Goal: Find specific page/section: Find specific page/section

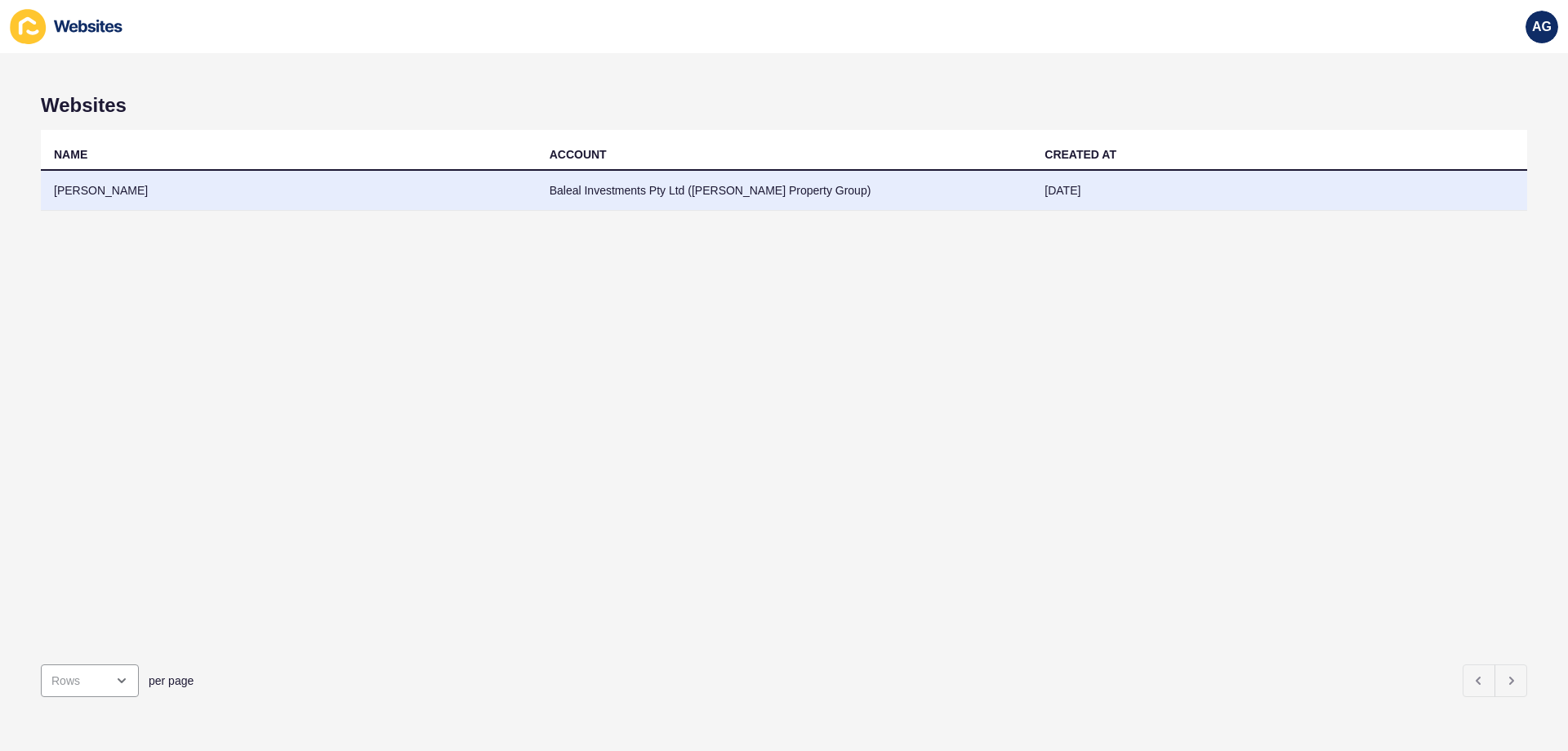
click at [93, 192] on td "[PERSON_NAME]" at bounding box center [288, 191] width 496 height 40
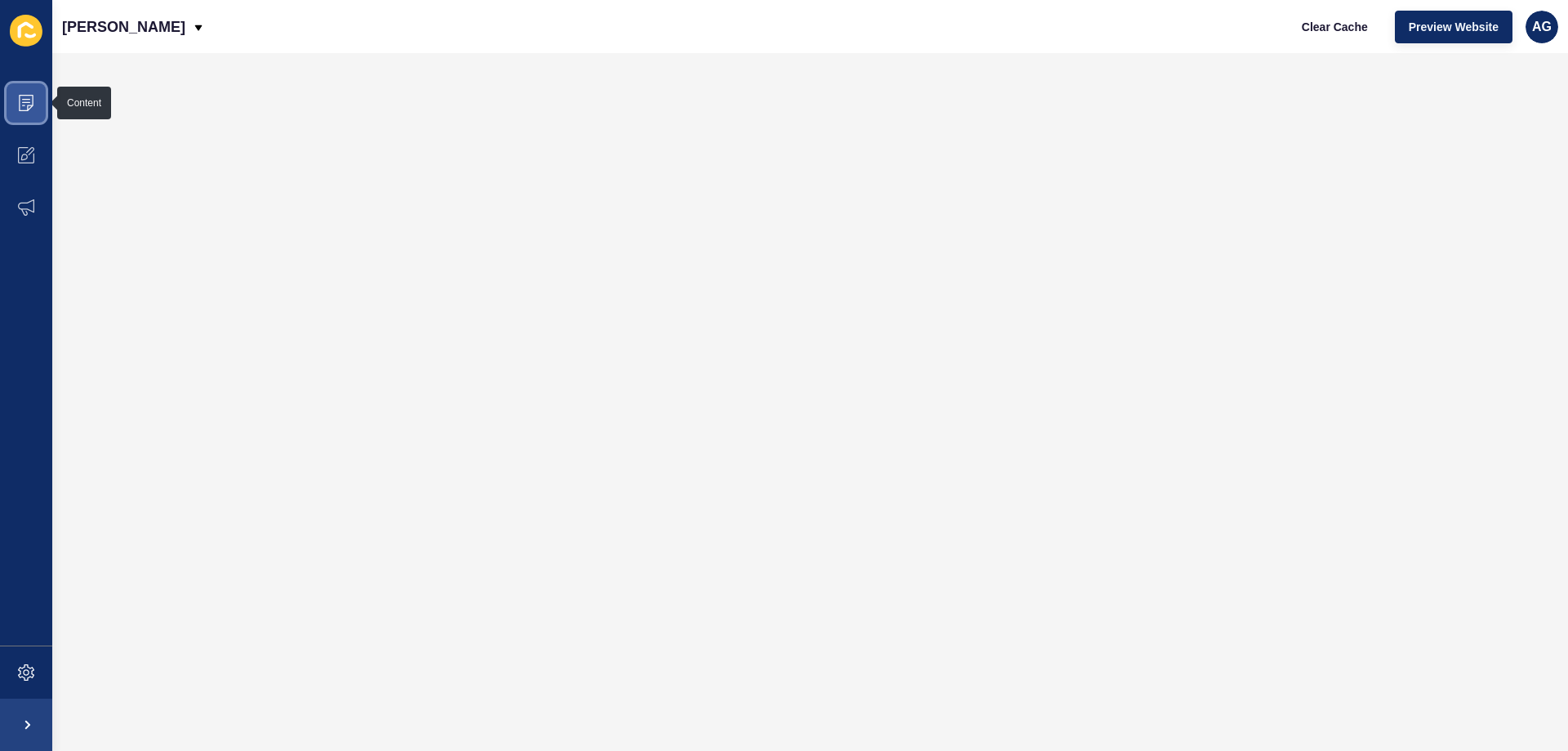
click at [22, 107] on icon at bounding box center [26, 103] width 16 height 16
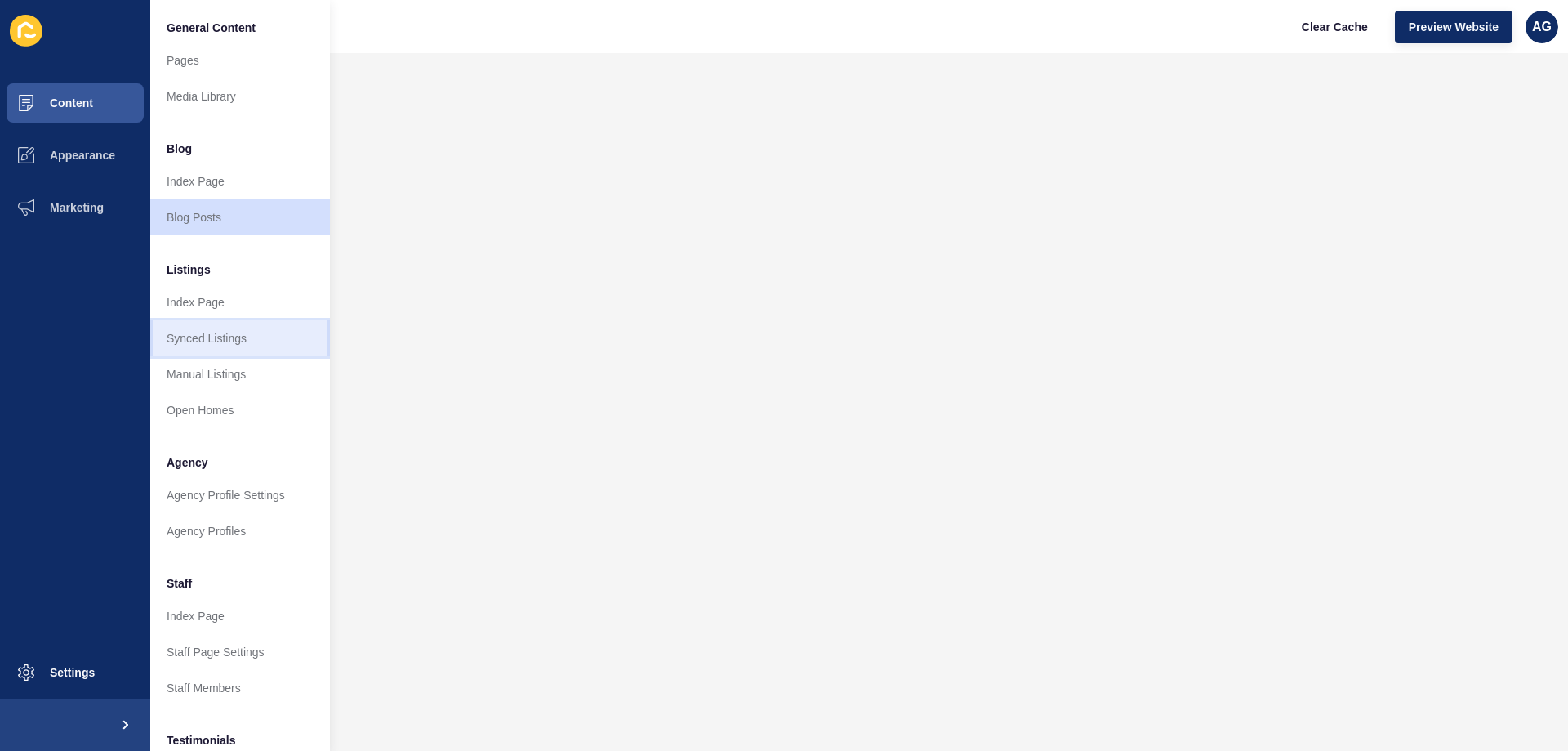
click at [215, 338] on link "Synced Listings" at bounding box center [240, 338] width 179 height 36
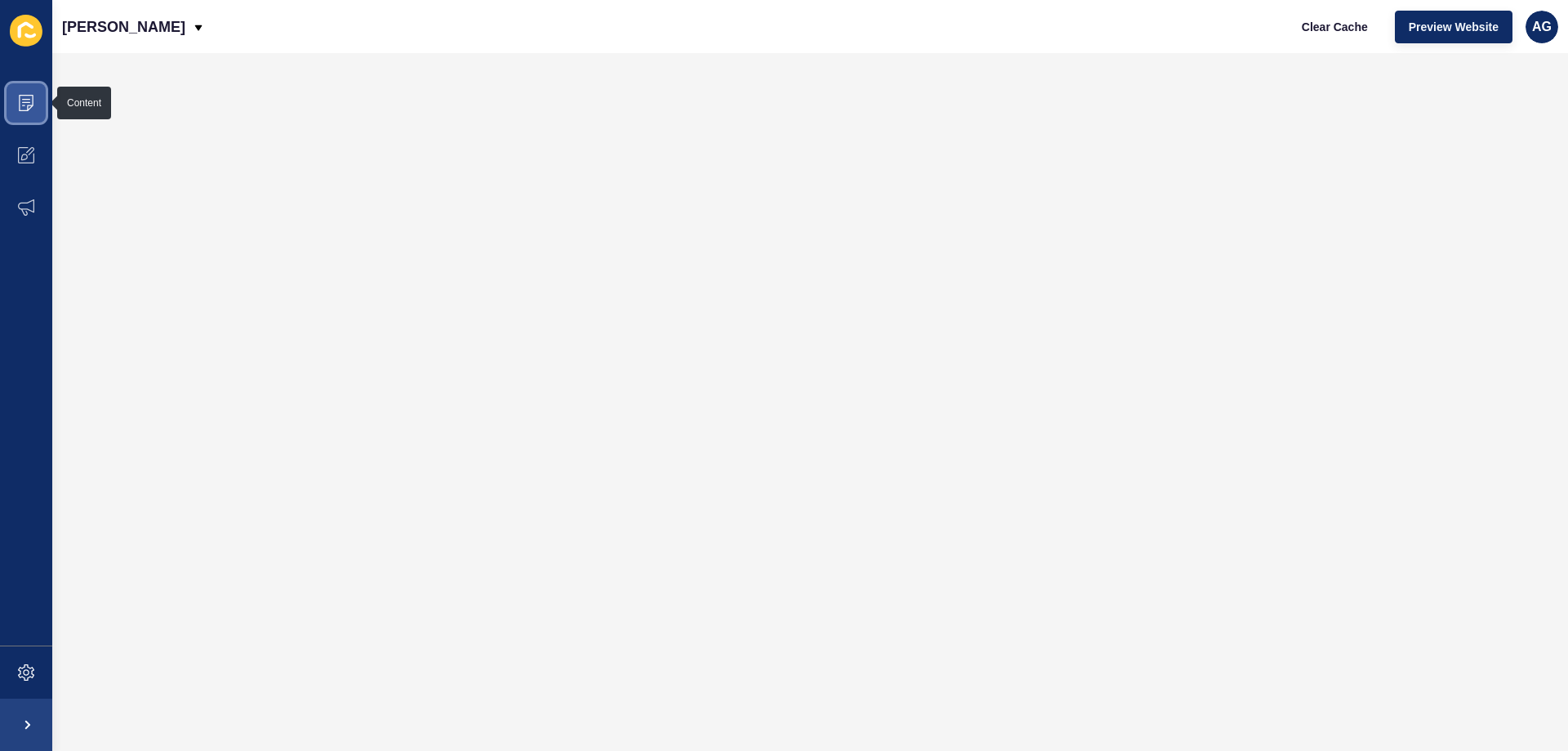
click at [24, 108] on icon at bounding box center [26, 103] width 16 height 16
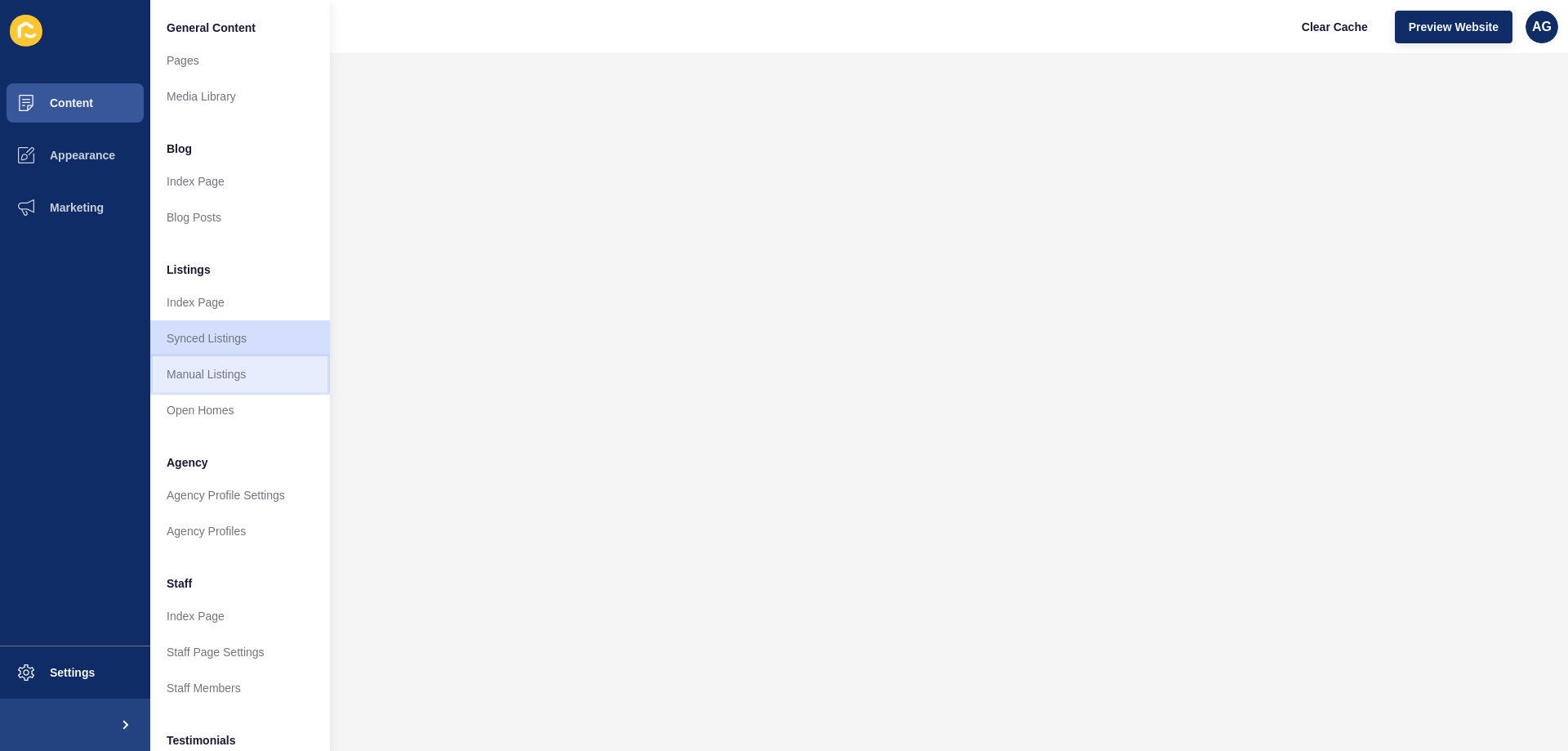
click at [216, 370] on link "Manual Listings" at bounding box center [240, 374] width 179 height 36
